Goal: Task Accomplishment & Management: Complete application form

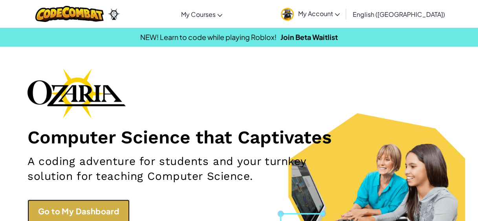
click at [99, 218] on link "Go to My Dashboard" at bounding box center [78, 212] width 102 height 24
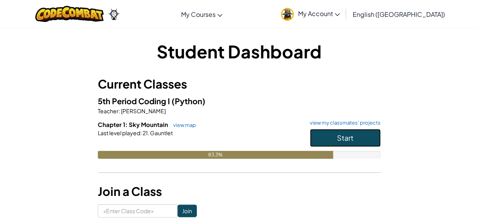
click at [351, 134] on span "Start" at bounding box center [345, 137] width 16 height 9
click at [354, 137] on button "Start" at bounding box center [345, 138] width 71 height 18
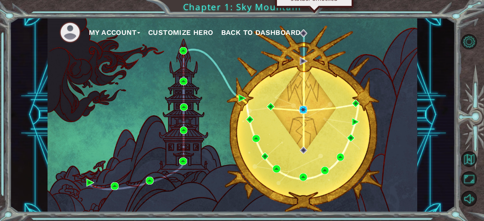
click at [303, 110] on img at bounding box center [303, 110] width 8 height 8
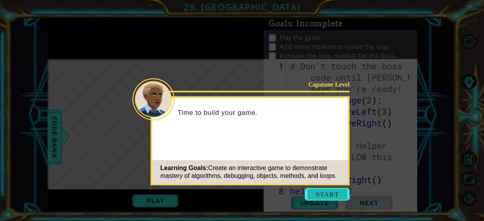
click at [331, 193] on button "Start" at bounding box center [327, 194] width 45 height 13
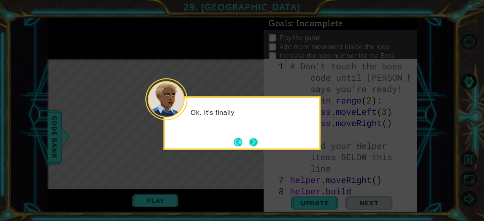
click at [254, 138] on button "Next" at bounding box center [253, 142] width 9 height 9
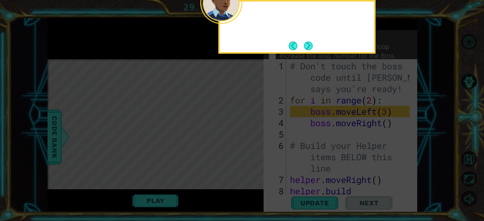
click at [254, 137] on icon at bounding box center [242, 110] width 484 height 221
click at [307, 42] on button "Next" at bounding box center [308, 46] width 9 height 9
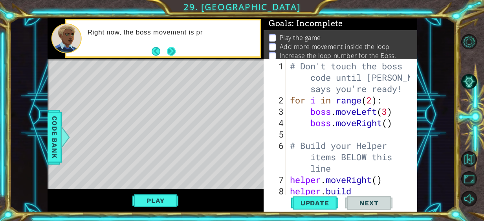
click at [170, 47] on button "Next" at bounding box center [171, 51] width 9 height 9
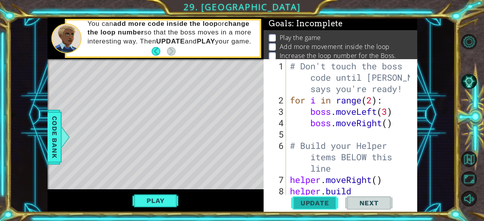
click at [313, 206] on span "Update" at bounding box center [314, 203] width 44 height 8
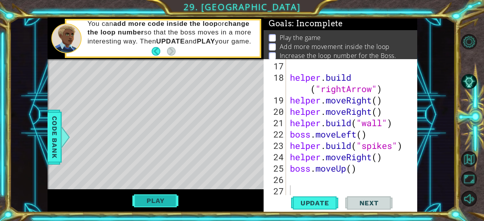
click at [163, 201] on button "Play" at bounding box center [155, 201] width 46 height 15
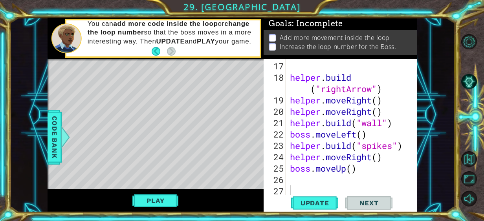
click at [370, 201] on span "Next" at bounding box center [368, 203] width 35 height 8
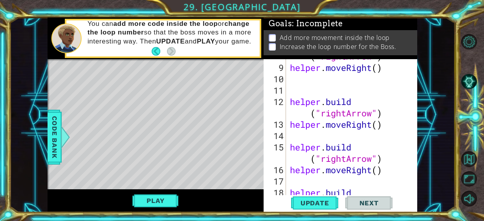
scroll to position [27, 0]
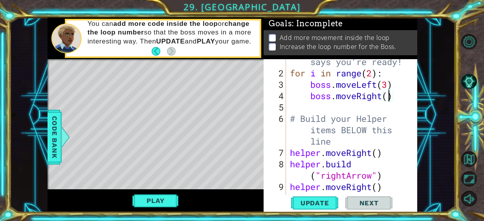
click at [387, 96] on div "# Don't touch the boss code until [PERSON_NAME] says you're ready! for i in ran…" at bounding box center [350, 124] width 125 height 182
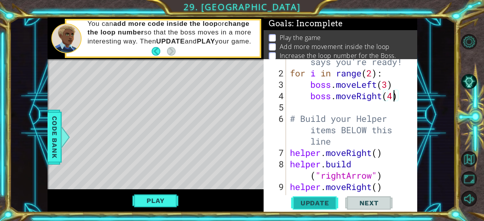
click at [310, 205] on span "Update" at bounding box center [314, 203] width 44 height 8
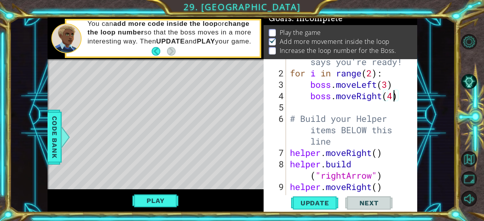
scroll to position [7, 0]
click at [164, 194] on button "Play" at bounding box center [155, 201] width 46 height 15
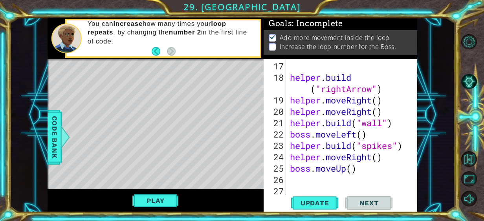
scroll to position [262, 0]
click at [296, 148] on div "helper . build ( "rightArrow" ) helper . moveRight ( ) helper . moveRight ( ) h…" at bounding box center [350, 139] width 125 height 159
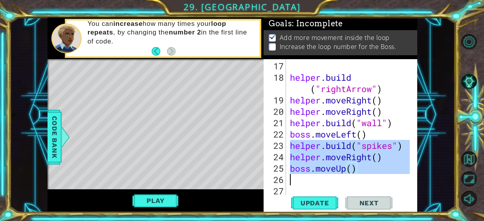
drag, startPoint x: 289, startPoint y: 148, endPoint x: 364, endPoint y: 177, distance: 80.8
click at [364, 177] on div "helper . build ( "rightArrow" ) helper . moveRight ( ) helper . moveRight ( ) h…" at bounding box center [350, 139] width 125 height 159
type textarea "boss.moveUp()"
paste textarea "Code Area"
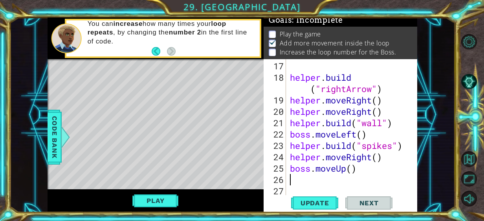
scroll to position [3, 0]
click at [319, 201] on span "Update" at bounding box center [314, 203] width 44 height 8
click at [418, 108] on div "1 ההההההההההההההההההההההההההההההההההההההההההההההההההההההההההההההההההההההההההההה…" at bounding box center [232, 115] width 445 height 195
click at [309, 177] on div "helper . build ( "rightArrow" ) helper . moveRight ( ) helper . moveRight ( ) h…" at bounding box center [350, 139] width 125 height 159
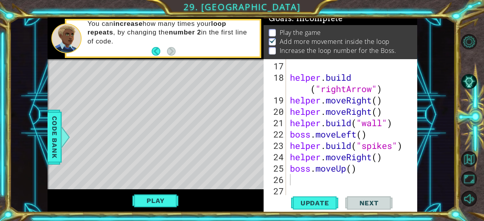
click at [247, 97] on div "Level Map" at bounding box center [229, 174] width 363 height 231
click at [238, 97] on div "Level Map" at bounding box center [229, 174] width 363 height 231
click at [170, 199] on button "Play" at bounding box center [155, 201] width 46 height 15
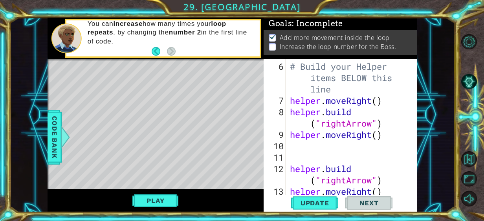
scroll to position [23, 0]
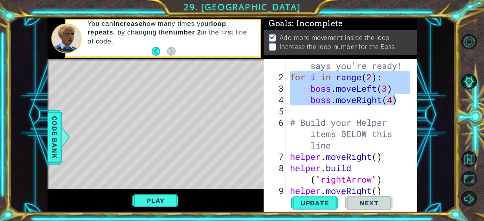
drag, startPoint x: 290, startPoint y: 75, endPoint x: 396, endPoint y: 102, distance: 109.3
click at [396, 102] on div "# Don't touch the boss code until [PERSON_NAME] says you're ready! for i in ran…" at bounding box center [350, 128] width 125 height 182
drag, startPoint x: 415, startPoint y: 108, endPoint x: 415, endPoint y: 113, distance: 5.2
click at [415, 113] on div "boss.moveLeft(3) boss.moveRight(4) 1 2 3 4 5 6 7 8 9 10 11 12 13 # Don't touch …" at bounding box center [339, 135] width 153 height 153
type textarea "boss.moveRight(4)"
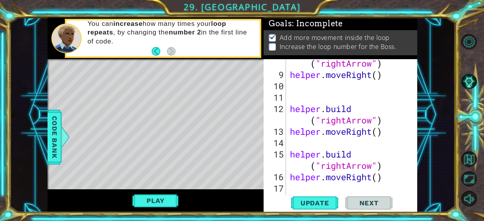
scroll to position [139, 0]
click at [297, 101] on div "helper . build ( "rightArrow" ) helper . moveRight ( ) helper . build ( "rightA…" at bounding box center [350, 137] width 125 height 182
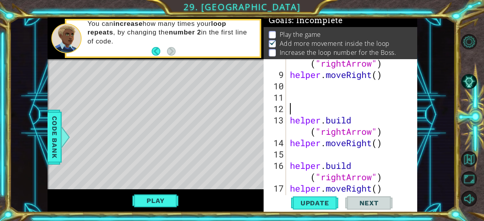
scroll to position [3, 0]
paste textarea "boss.moveRight(4"
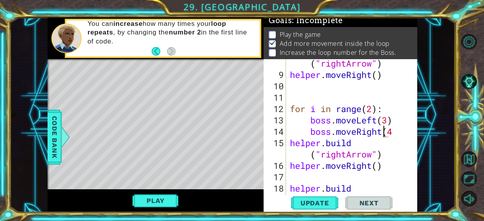
click at [382, 131] on div "helper . build ( "rightArrow" ) helper . moveRight ( ) for i in range ( 2 ) : b…" at bounding box center [350, 137] width 125 height 182
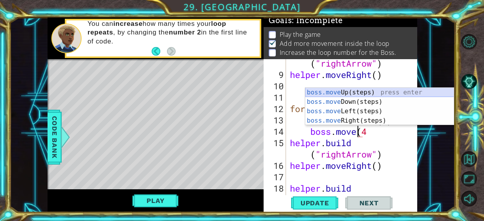
click at [364, 88] on div "boss.move Up(steps) press enter boss.move Down(steps) press enter boss.move Lef…" at bounding box center [379, 116] width 149 height 57
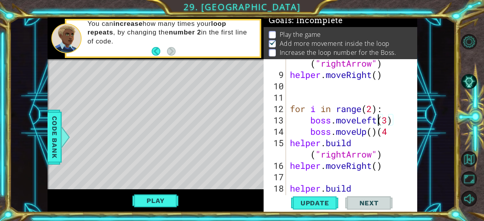
click at [376, 122] on div "helper . build ( "rightArrow" ) helper . moveRight ( ) for i in range ( 2 ) : b…" at bounding box center [350, 137] width 125 height 182
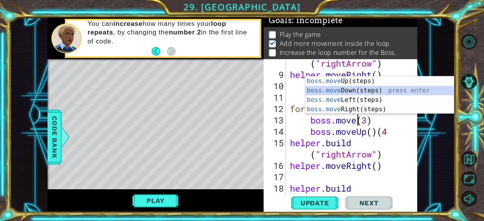
click at [356, 90] on div "boss.move Up(steps) press enter boss.move Down(steps) press enter boss.move Lef…" at bounding box center [379, 105] width 149 height 57
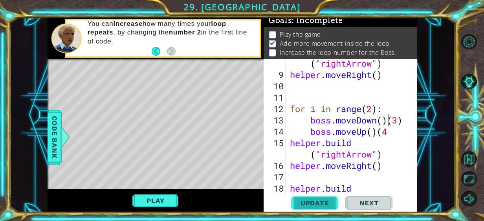
click at [312, 203] on span "Update" at bounding box center [314, 203] width 44 height 8
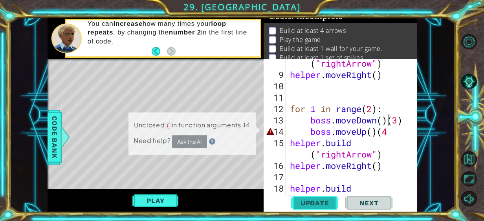
scroll to position [7, 0]
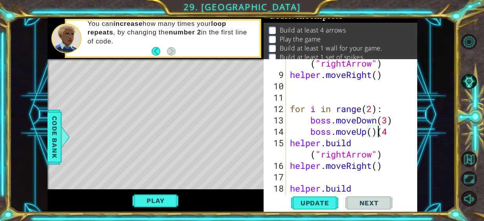
click at [378, 131] on div "helper . build ( "rightArrow" ) helper . moveRight ( ) for i in range ( 2 ) : b…" at bounding box center [350, 137] width 125 height 182
click at [380, 138] on div "helper . build ( "rightArrow" ) helper . moveRight ( ) for i in range ( 2 ) : b…" at bounding box center [350, 137] width 125 height 182
click at [381, 130] on div "helper . build ( "rightArrow" ) helper . moveRight ( ) for i in range ( 2 ) : b…" at bounding box center [350, 137] width 125 height 182
click at [325, 200] on span "Update" at bounding box center [314, 203] width 44 height 8
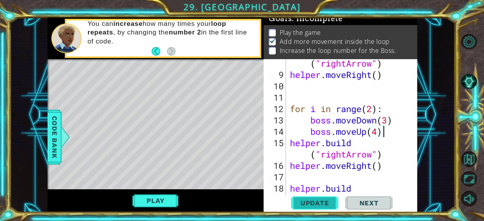
scroll to position [15, 0]
click at [148, 209] on div "Play" at bounding box center [156, 201] width 216 height 23
click at [158, 204] on button "Play" at bounding box center [155, 201] width 46 height 15
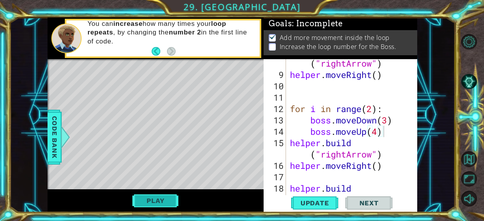
scroll to position [6, 0]
click at [272, 43] on p at bounding box center [272, 46] width 7 height 7
click at [274, 43] on p at bounding box center [272, 46] width 7 height 7
click at [464, 80] on button "AI Hint" at bounding box center [468, 81] width 15 height 15
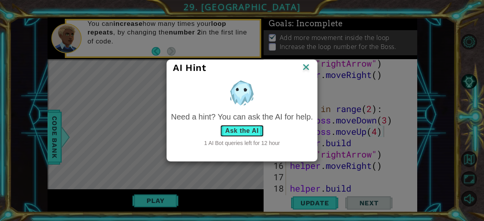
click at [232, 136] on button "Ask the AI" at bounding box center [242, 131] width 44 height 13
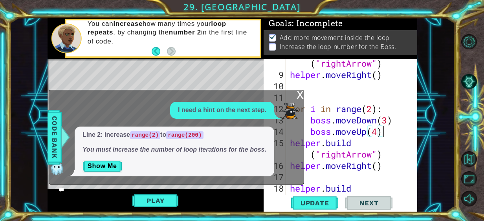
click at [371, 112] on div "helper . build ( "rightArrow" ) helper . moveRight ( ) for i in range ( 2 ) : b…" at bounding box center [350, 137] width 125 height 182
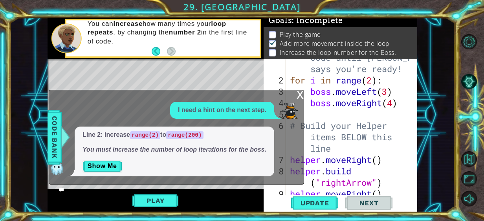
scroll to position [0, 0]
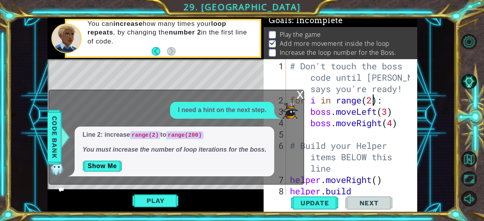
click at [374, 103] on div "# Don't touch the boss code until [PERSON_NAME] says you're ready! for i in ran…" at bounding box center [350, 157] width 125 height 194
type textarea "for i in range(200):"
click at [316, 199] on span "Update" at bounding box center [314, 203] width 44 height 8
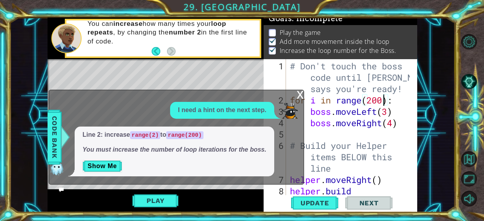
scroll to position [7, 0]
click at [301, 97] on div "x" at bounding box center [299, 94] width 7 height 8
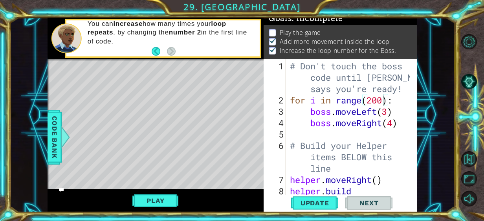
click at [169, 191] on div "Play" at bounding box center [156, 201] width 216 height 23
click at [162, 198] on button "Play" at bounding box center [155, 201] width 46 height 15
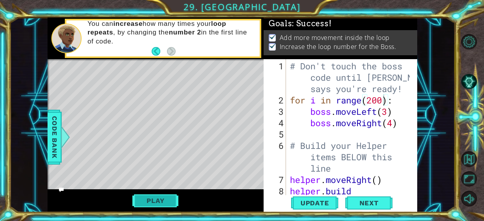
scroll to position [6, 0]
click at [377, 207] on button "Next" at bounding box center [368, 203] width 47 height 15
click at [372, 201] on div at bounding box center [242, 110] width 484 height 221
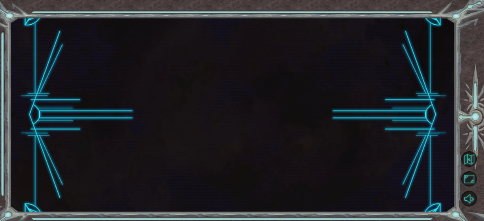
click at [366, 202] on div at bounding box center [232, 115] width 445 height 195
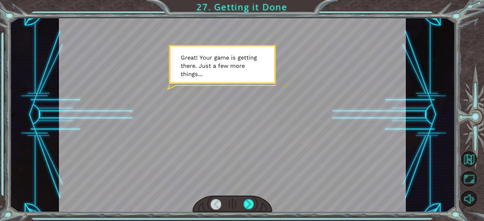
click at [254, 205] on div at bounding box center [232, 205] width 80 height 18
click at [252, 206] on div at bounding box center [248, 204] width 11 height 11
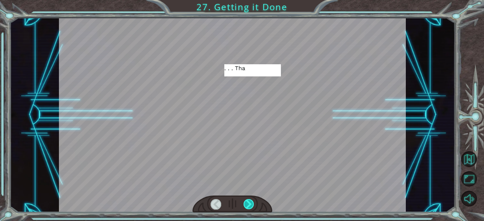
click at [252, 206] on div at bounding box center [248, 204] width 11 height 11
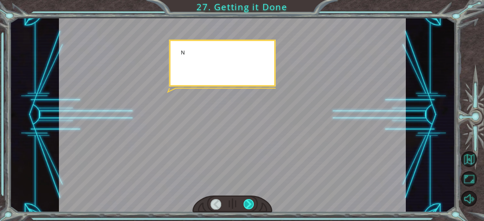
click at [252, 206] on div at bounding box center [248, 204] width 11 height 11
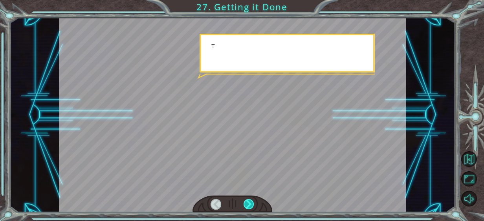
click at [252, 206] on div at bounding box center [248, 204] width 11 height 11
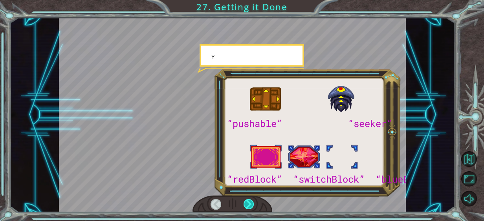
click at [252, 206] on div at bounding box center [248, 204] width 11 height 11
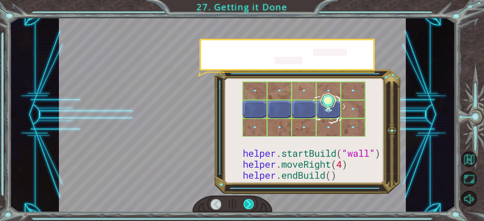
click at [252, 206] on div at bounding box center [248, 204] width 11 height 11
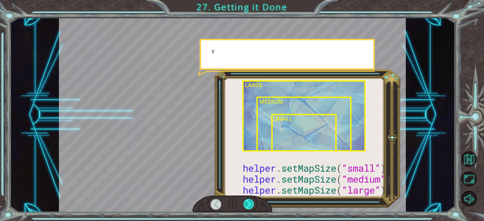
click at [252, 206] on div at bounding box center [248, 204] width 11 height 11
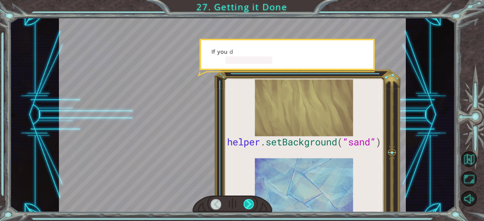
click at [252, 206] on div at bounding box center [248, 204] width 11 height 11
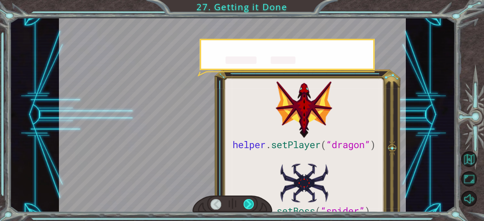
click at [252, 206] on div at bounding box center [248, 204] width 11 height 11
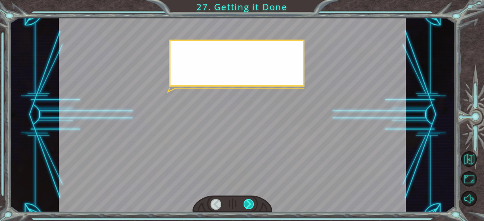
click at [252, 206] on div at bounding box center [248, 204] width 11 height 11
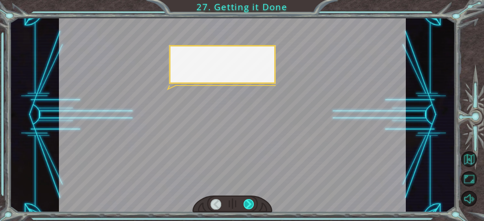
click at [252, 206] on div at bounding box center [248, 204] width 11 height 11
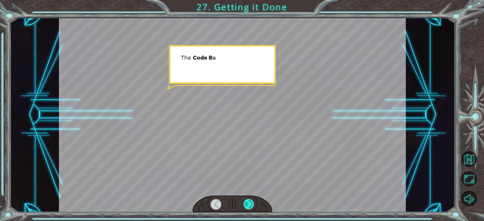
click at [252, 206] on div at bounding box center [248, 204] width 11 height 11
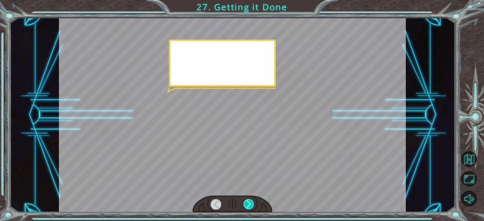
click at [252, 206] on div at bounding box center [248, 204] width 11 height 11
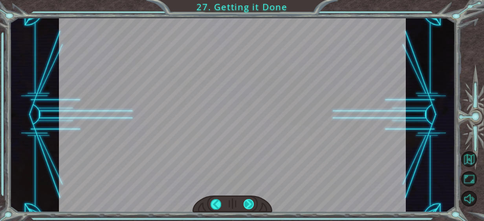
click at [252, 206] on div at bounding box center [248, 204] width 11 height 11
click at [252, 0] on div "helper . setPlayer ( “dragon” ) helper . setBoss ( “spider” ) G r e a t ! Y o u…" at bounding box center [242, 0] width 484 height 0
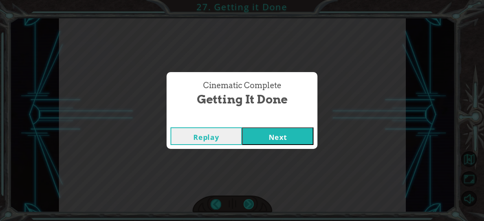
click at [252, 206] on div "Cinematic Complete Getting it Done Replay Next" at bounding box center [242, 110] width 484 height 221
drag, startPoint x: 252, startPoint y: 206, endPoint x: 260, endPoint y: 135, distance: 71.2
click at [260, 135] on button "Next" at bounding box center [277, 137] width 71 height 18
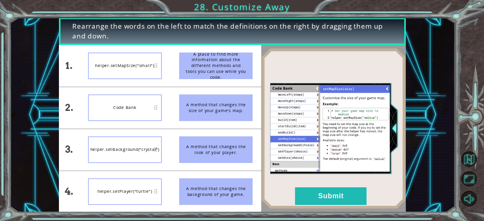
drag, startPoint x: 161, startPoint y: 185, endPoint x: 321, endPoint y: 169, distance: 161.0
click at [321, 169] on img at bounding box center [333, 128] width 144 height 161
drag, startPoint x: 240, startPoint y: 183, endPoint x: 228, endPoint y: 191, distance: 13.8
click at [228, 191] on div "A method that changes the background of your game." at bounding box center [216, 192] width 74 height 27
drag, startPoint x: 222, startPoint y: 189, endPoint x: 191, endPoint y: 144, distance: 54.5
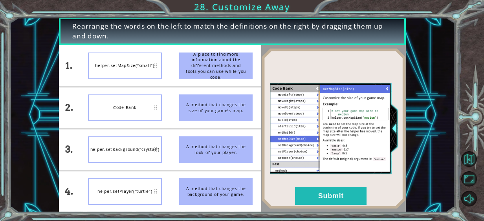
click at [191, 144] on ul "A place to find more information about the different methods and tools you can …" at bounding box center [215, 128] width 91 height 167
click at [144, 150] on div "helper.setPlayer(“turtle”)" at bounding box center [125, 150] width 74 height 27
drag, startPoint x: 144, startPoint y: 150, endPoint x: 138, endPoint y: 135, distance: 16.4
click at [144, 150] on div "helper.setPlayer(“turtle”)" at bounding box center [125, 150] width 74 height 27
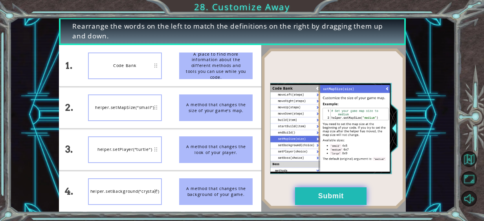
click at [346, 197] on button "Submit" at bounding box center [330, 197] width 71 height 18
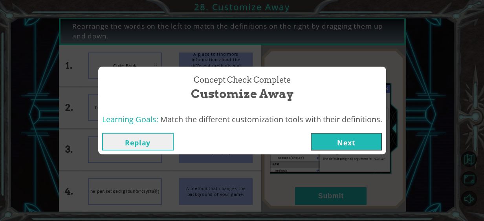
click at [345, 143] on button "Next" at bounding box center [346, 142] width 71 height 18
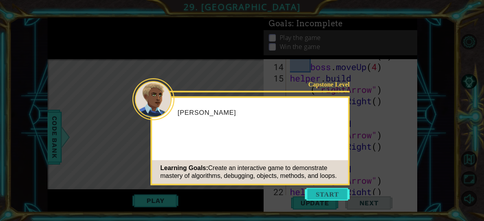
scroll to position [296, 0]
click at [342, 195] on button "Start" at bounding box center [327, 194] width 45 height 13
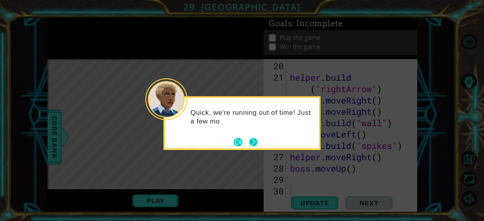
click at [252, 140] on button "Next" at bounding box center [253, 142] width 9 height 9
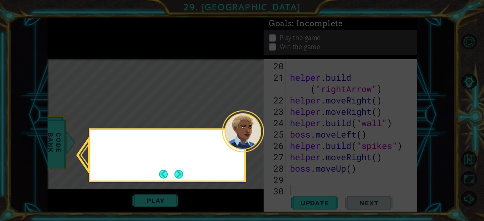
click at [252, 140] on div at bounding box center [243, 132] width 42 height 42
click at [184, 178] on button "Next" at bounding box center [179, 175] width 10 height 10
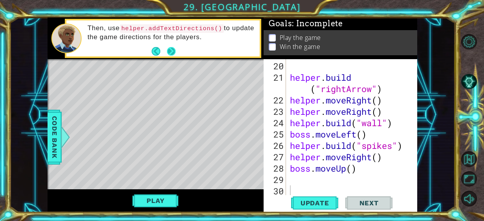
click at [170, 46] on button "Next" at bounding box center [171, 51] width 10 height 10
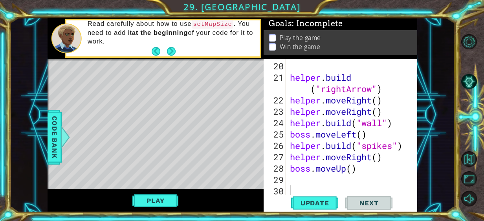
click at [170, 46] on button "Next" at bounding box center [171, 51] width 10 height 10
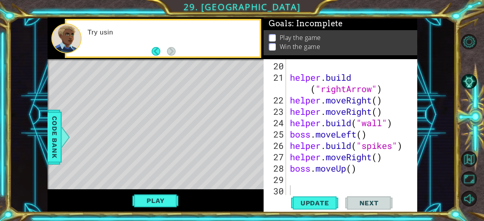
click at [170, 46] on footer at bounding box center [164, 52] width 24 height 12
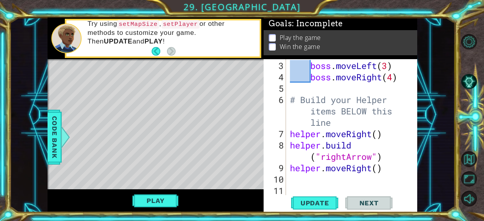
scroll to position [0, 0]
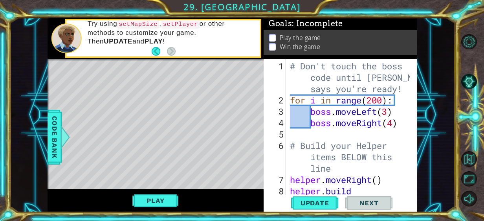
click at [306, 132] on div "# Don't touch the boss code until [PERSON_NAME] says you're ready! for i in ran…" at bounding box center [350, 157] width 125 height 194
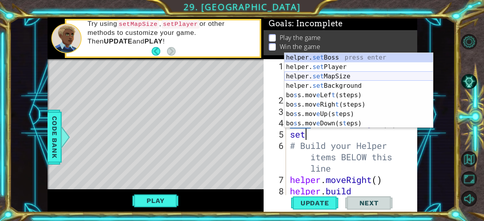
click at [320, 73] on div "helper. set Boss press enter helper. set Player press enter helper. set MapSize…" at bounding box center [358, 100] width 149 height 94
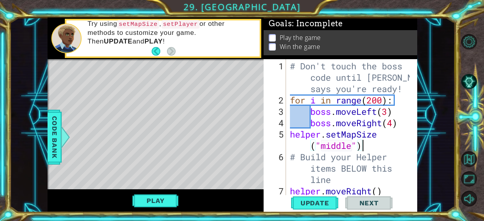
click at [374, 144] on div "# Don't touch the boss code until [PERSON_NAME] says you're ready! for i in ran…" at bounding box center [350, 157] width 125 height 194
click at [321, 206] on span "Update" at bounding box center [314, 203] width 44 height 8
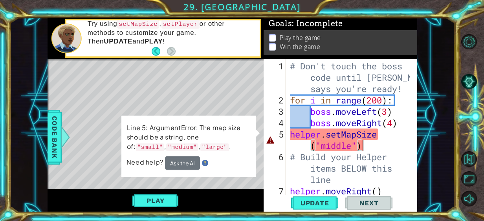
click at [352, 148] on div "# Don't touch the boss code until [PERSON_NAME] says you're ready! for i in ran…" at bounding box center [350, 157] width 125 height 194
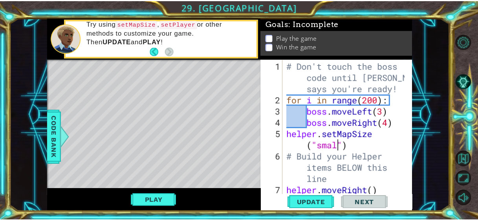
scroll to position [0, 5]
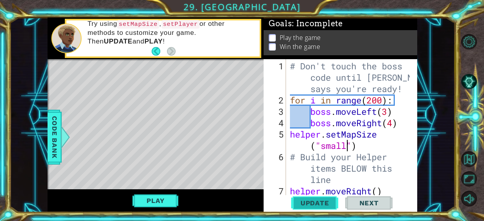
type textarea "helper.setMapSize("small")"
click at [309, 197] on button "Update" at bounding box center [314, 203] width 47 height 15
click at [154, 192] on div "Play" at bounding box center [156, 201] width 216 height 23
click at [148, 199] on button "Play" at bounding box center [155, 201] width 46 height 15
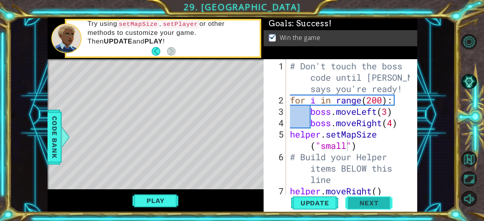
click at [364, 203] on span "Next" at bounding box center [368, 204] width 35 height 8
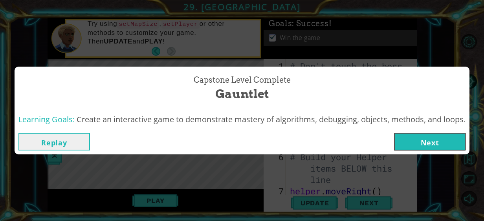
click at [424, 144] on button "Next" at bounding box center [429, 142] width 71 height 18
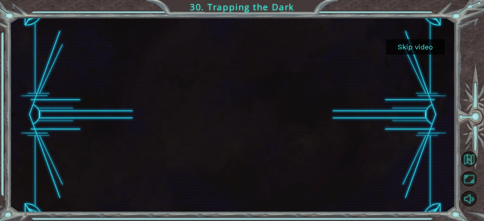
click at [429, 43] on button "Skip video" at bounding box center [415, 46] width 59 height 15
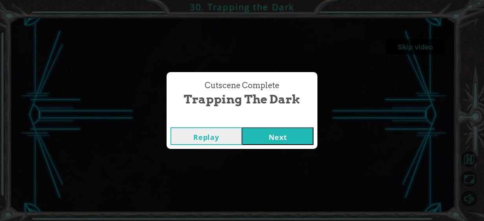
click at [278, 137] on button "Next" at bounding box center [277, 137] width 71 height 18
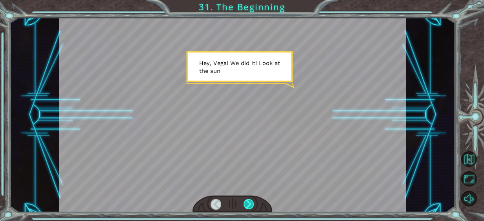
click at [247, 203] on div at bounding box center [248, 204] width 11 height 11
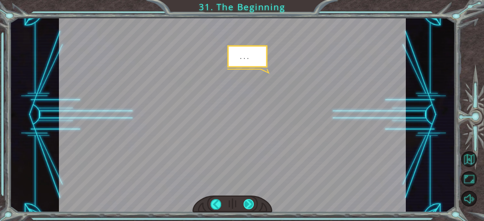
click at [247, 203] on div at bounding box center [248, 204] width 11 height 11
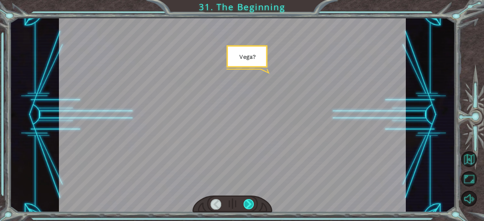
click at [247, 203] on div at bounding box center [248, 204] width 11 height 11
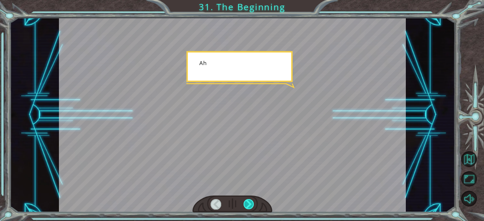
click at [247, 203] on div at bounding box center [248, 204] width 11 height 11
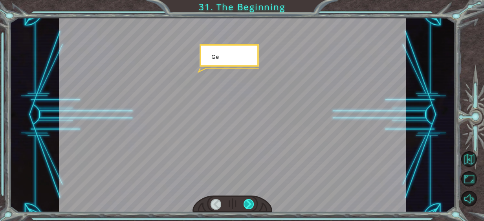
click at [247, 203] on div at bounding box center [248, 204] width 11 height 11
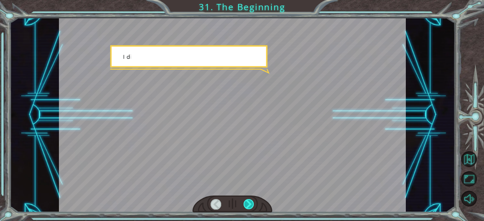
click at [247, 203] on div at bounding box center [248, 204] width 11 height 11
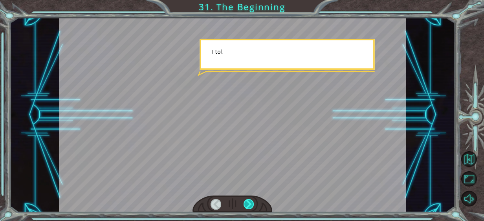
click at [247, 203] on div at bounding box center [248, 204] width 11 height 11
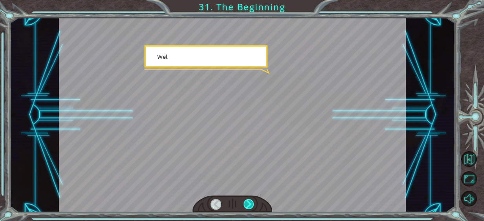
click at [247, 203] on div at bounding box center [248, 204] width 11 height 11
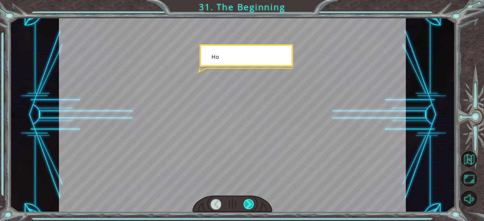
click at [247, 203] on div at bounding box center [248, 204] width 11 height 11
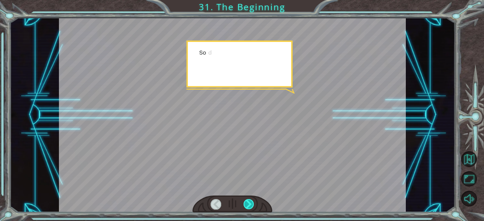
click at [247, 203] on div at bounding box center [248, 204] width 11 height 11
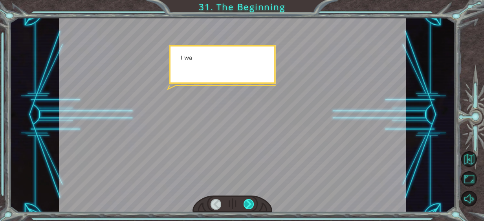
click at [247, 203] on div at bounding box center [248, 204] width 11 height 11
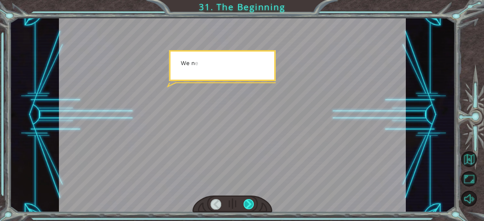
click at [247, 203] on div at bounding box center [248, 204] width 11 height 11
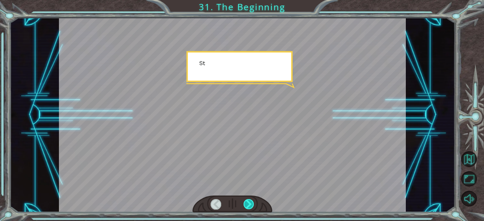
click at [247, 203] on div at bounding box center [248, 204] width 11 height 11
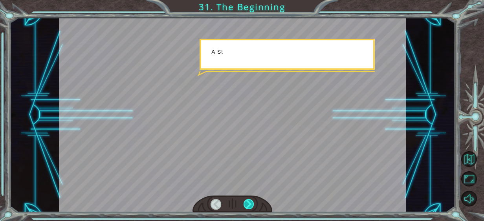
click at [247, 203] on div at bounding box center [248, 204] width 11 height 11
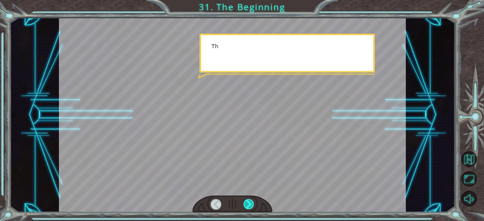
click at [247, 203] on div at bounding box center [248, 204] width 11 height 11
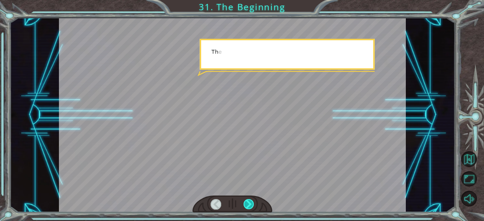
click at [247, 203] on div at bounding box center [248, 204] width 11 height 11
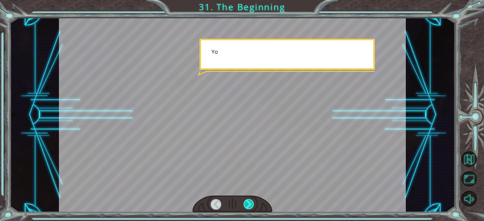
click at [247, 203] on div at bounding box center [248, 204] width 11 height 11
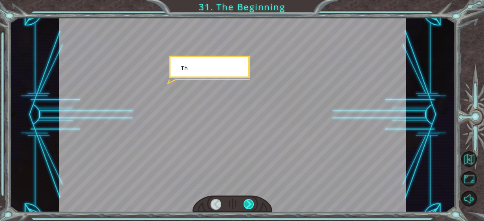
click at [247, 203] on div at bounding box center [248, 204] width 11 height 11
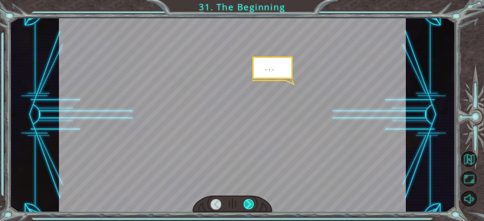
click at [247, 203] on div at bounding box center [248, 204] width 11 height 11
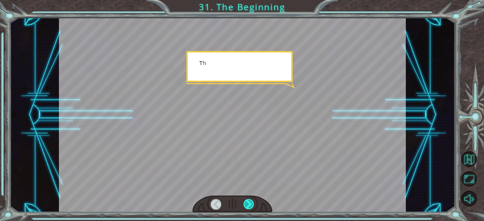
click at [247, 203] on div at bounding box center [248, 204] width 11 height 11
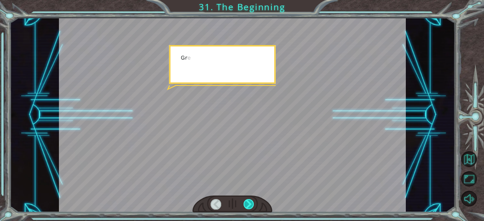
click at [247, 203] on div at bounding box center [248, 204] width 11 height 11
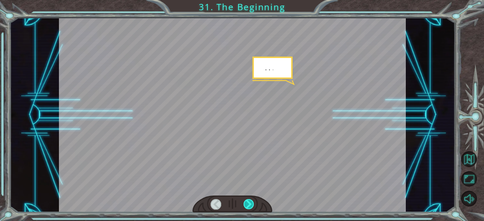
click at [247, 203] on div at bounding box center [248, 204] width 11 height 11
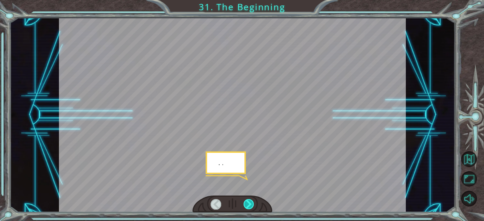
click at [247, 203] on div at bounding box center [248, 204] width 11 height 11
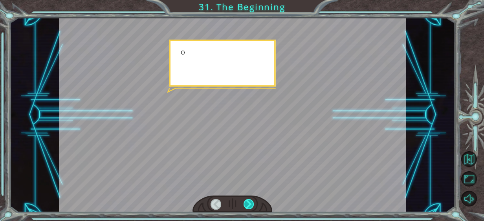
click at [247, 203] on div at bounding box center [248, 204] width 11 height 11
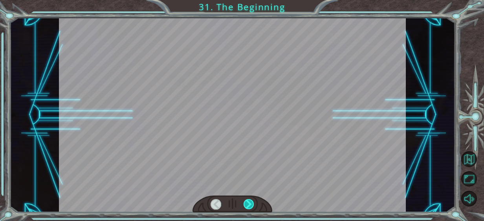
click at [247, 203] on div at bounding box center [248, 204] width 11 height 11
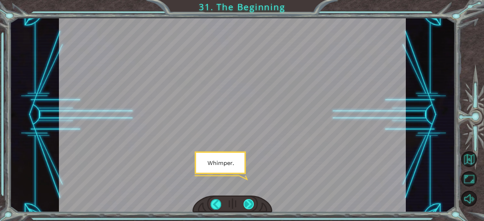
click at [247, 203] on div at bounding box center [248, 204] width 11 height 11
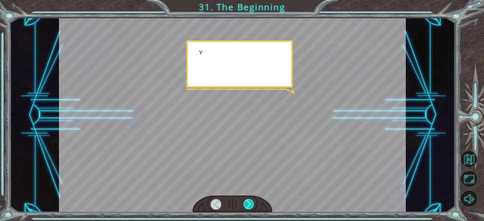
click at [247, 203] on div at bounding box center [248, 204] width 11 height 11
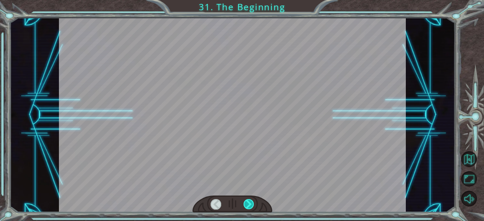
click at [247, 203] on div at bounding box center [248, 204] width 11 height 11
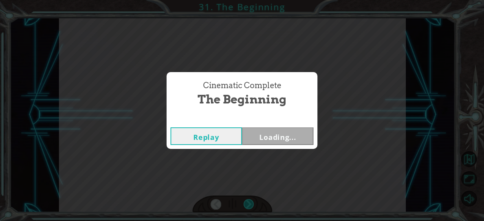
click at [247, 0] on div "Temporary Text H e y , V e g a ! W e d i d i t ! L o o k a t t h e s u n ! . . …" at bounding box center [242, 0] width 484 height 0
click at [247, 203] on div "Cinematic Complete The Beginning Replay Loading..." at bounding box center [242, 110] width 484 height 221
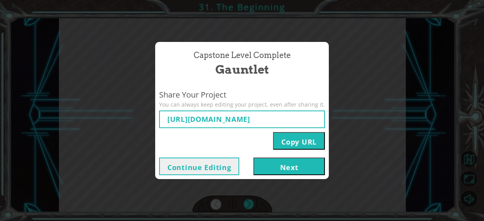
type input "[URL][DOMAIN_NAME]"
drag, startPoint x: 247, startPoint y: 203, endPoint x: 353, endPoint y: 133, distance: 126.8
click at [353, 133] on div "Capstone Level Complete Gauntlet Share Your Project You can always keep editing…" at bounding box center [242, 110] width 484 height 221
click at [281, 164] on button "Next" at bounding box center [288, 167] width 71 height 18
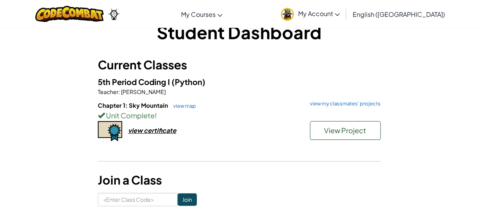
scroll to position [20, 0]
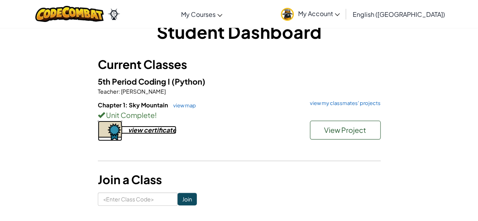
click at [144, 132] on div "view certificate" at bounding box center [152, 130] width 48 height 8
